Goal: Find specific page/section: Find specific page/section

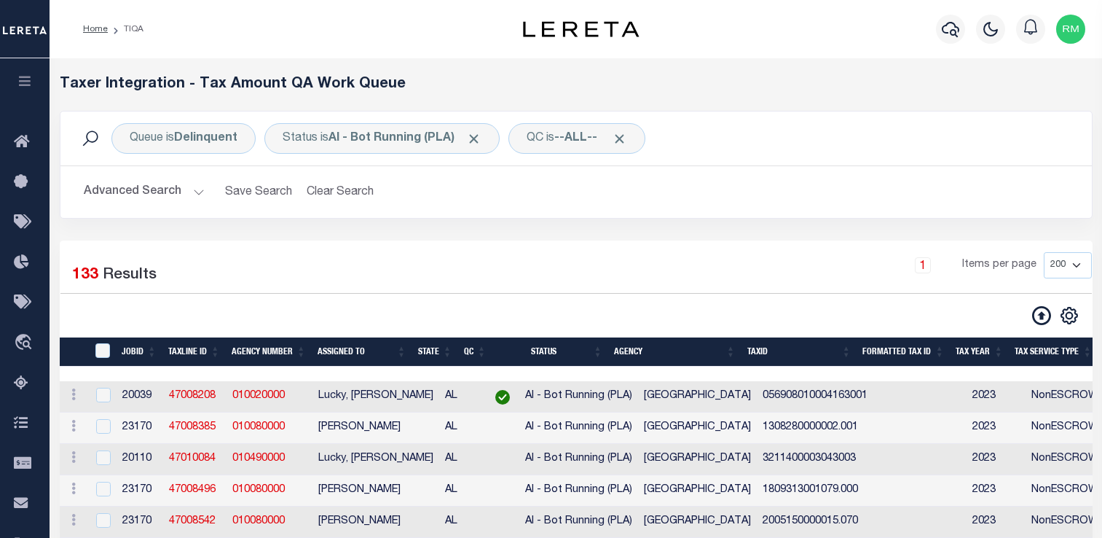
select select "200"
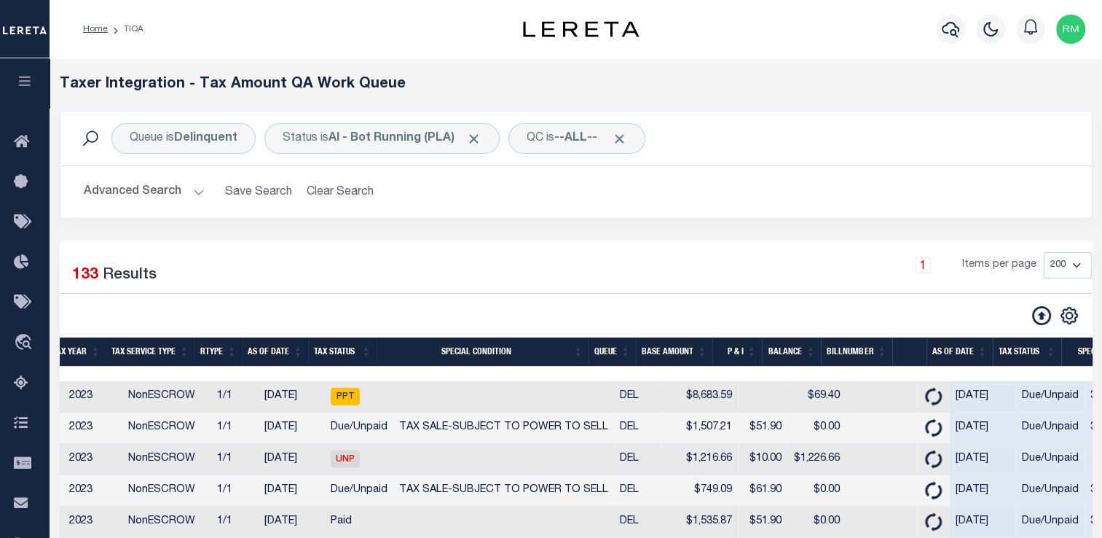
click at [26, 96] on button "button" at bounding box center [25, 83] width 50 height 50
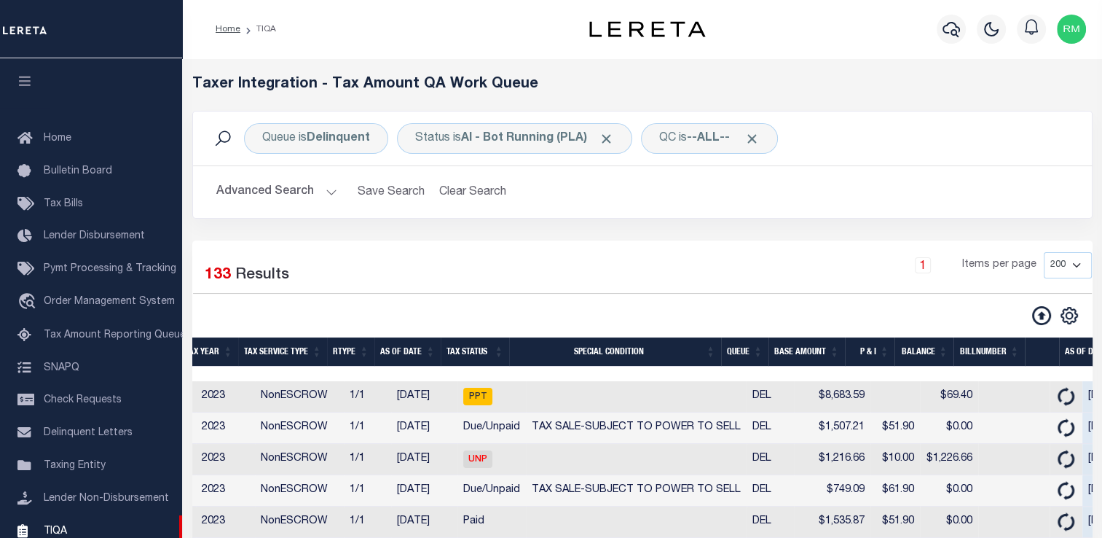
scroll to position [163, 0]
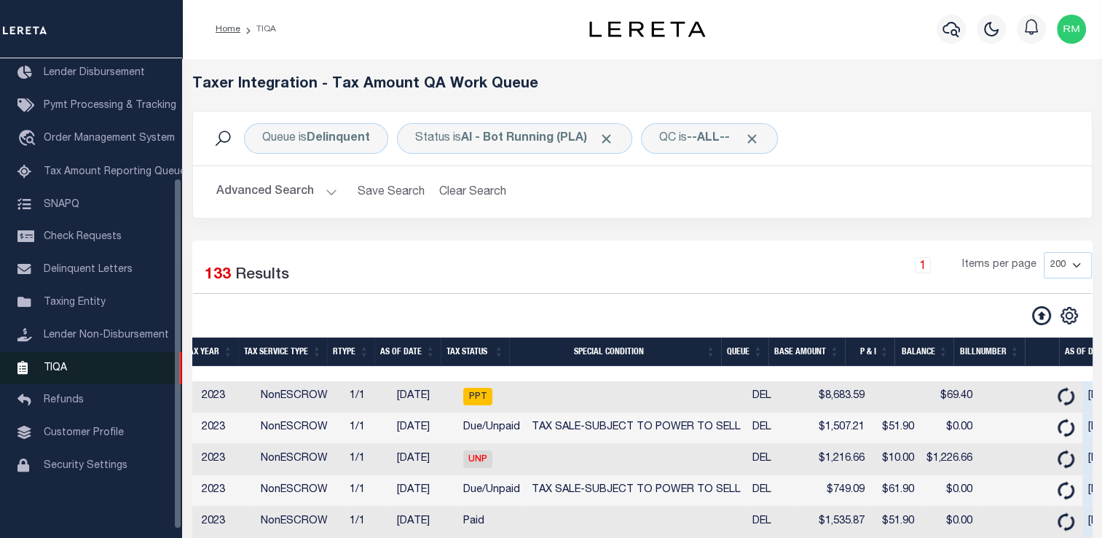
click at [70, 377] on link "TIQA" at bounding box center [91, 368] width 182 height 33
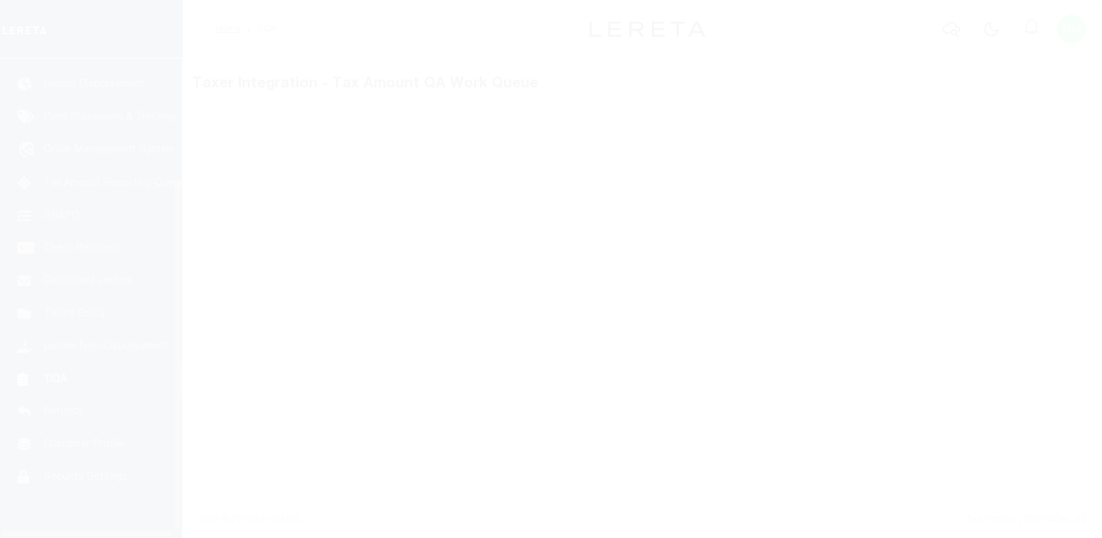
scroll to position [174, 0]
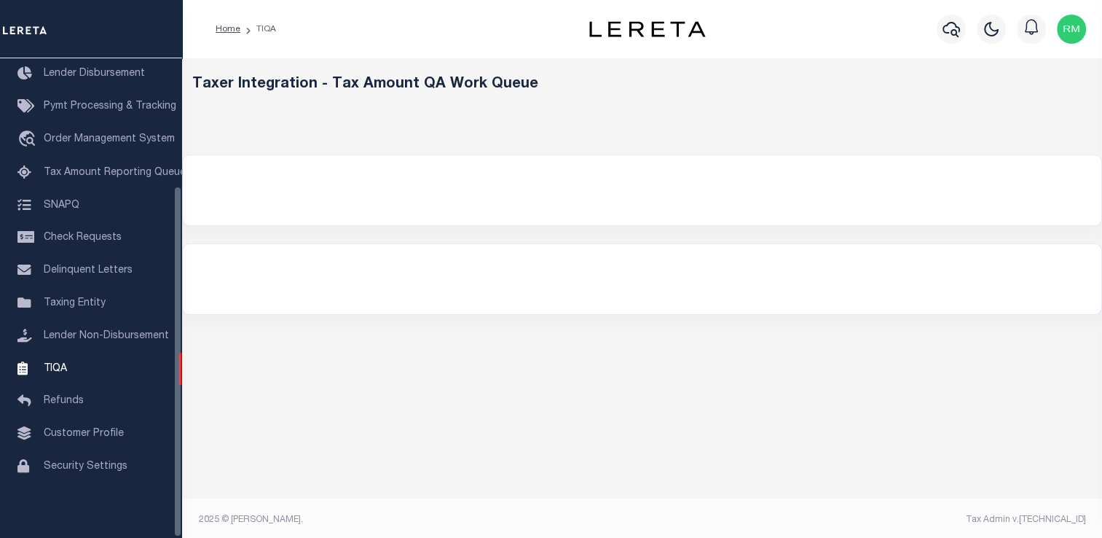
select select "200"
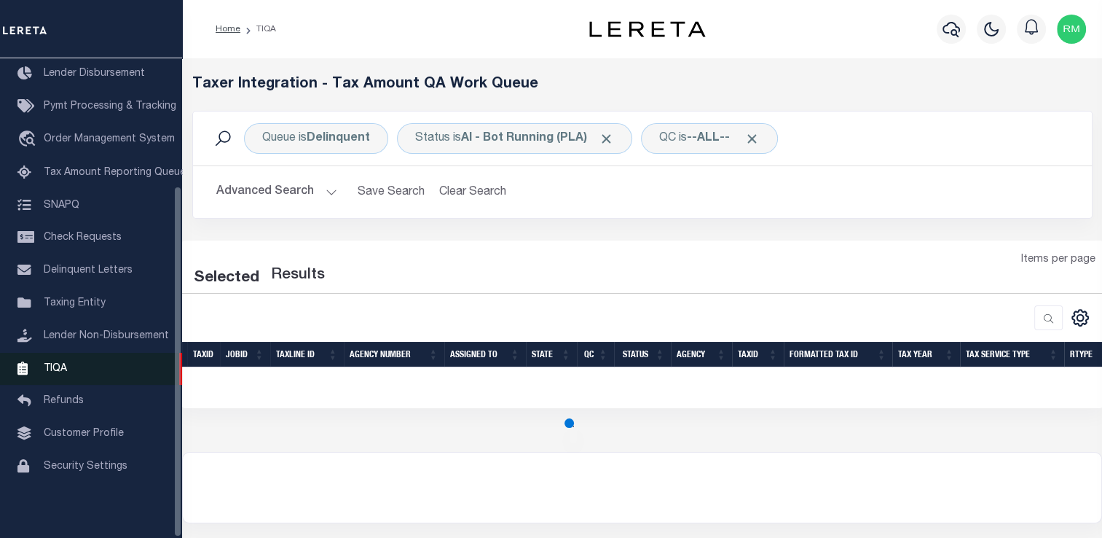
select select "200"
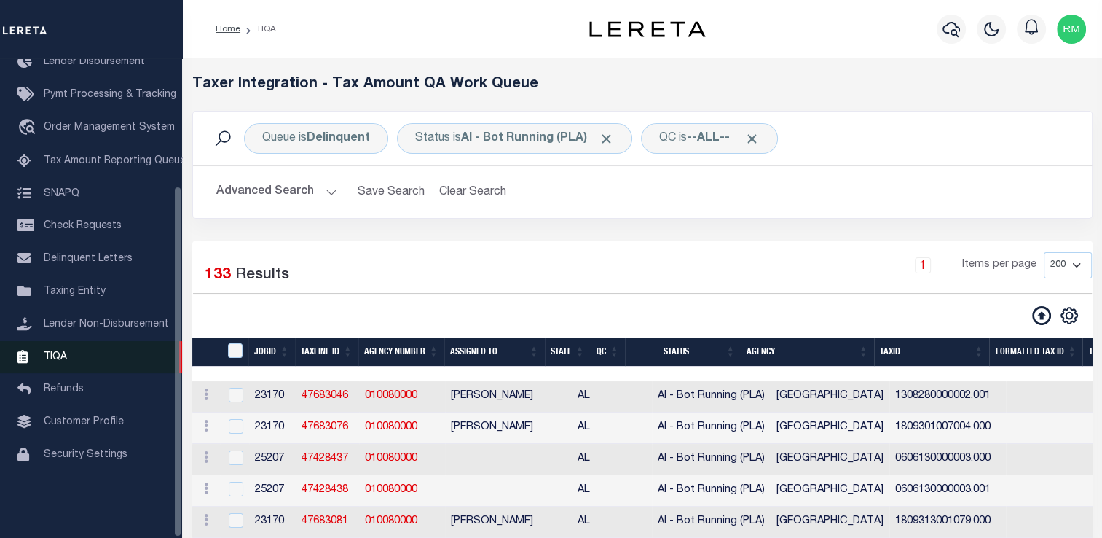
click at [71, 369] on link "TIQA" at bounding box center [91, 357] width 182 height 33
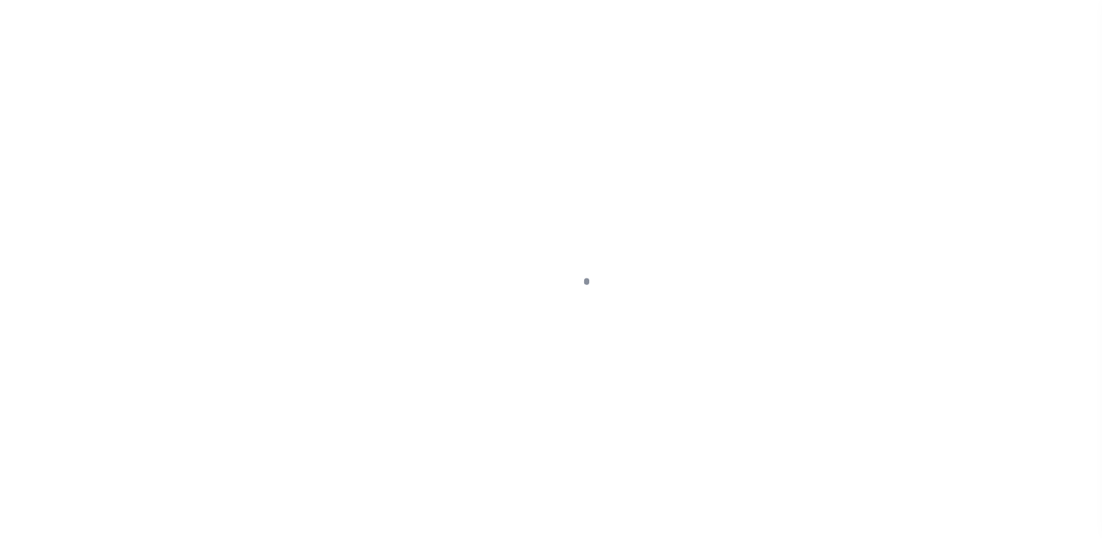
scroll to position [174, 0]
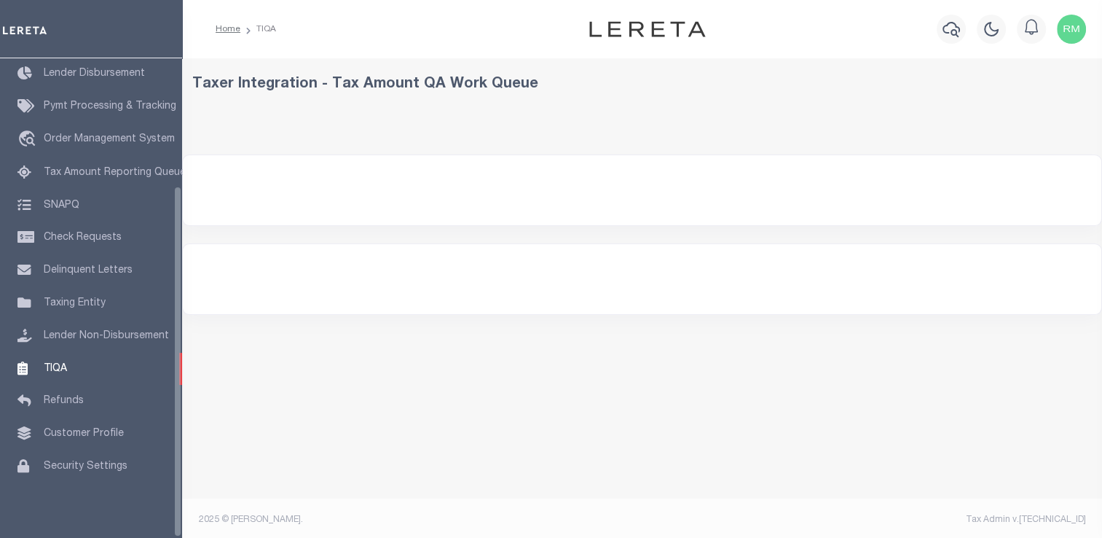
select select "200"
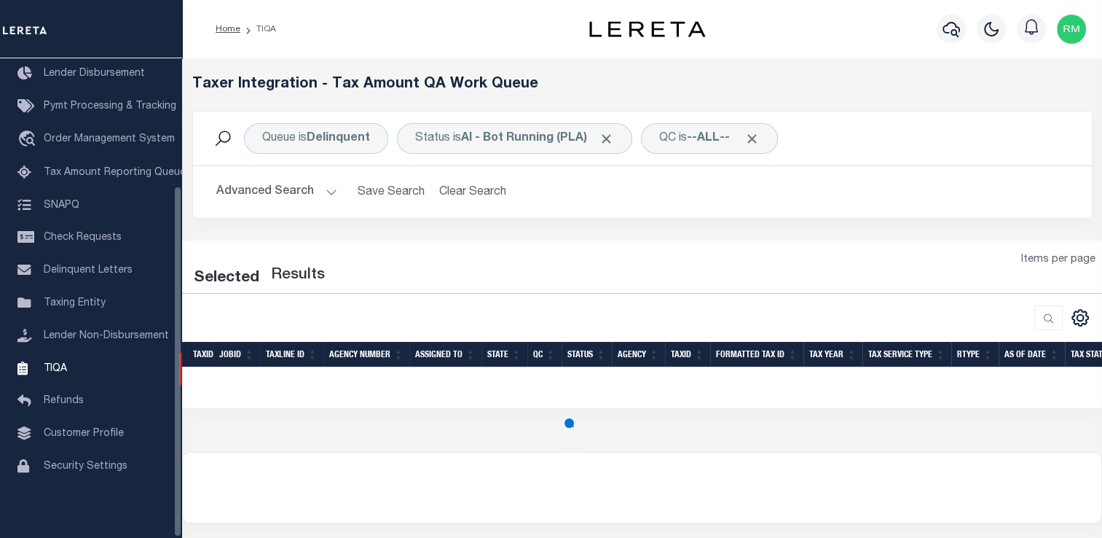
select select "200"
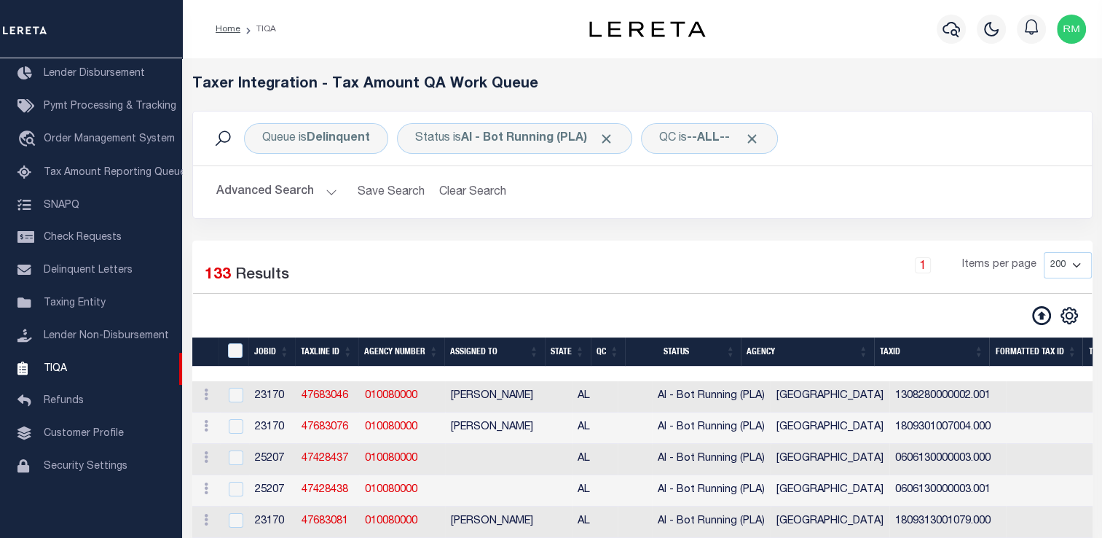
click at [536, 288] on div "Selected 133 Results 1 Items per page 10 25 50 100 200 500 1000 2000" at bounding box center [642, 289] width 922 height 74
